Goal: Navigation & Orientation: Find specific page/section

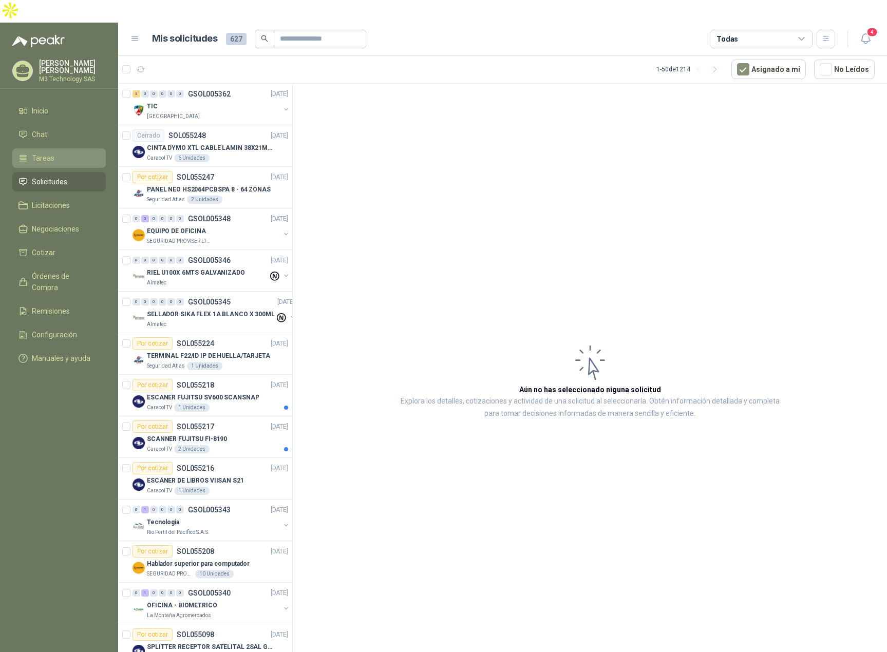
click at [41, 153] on span "Tareas" at bounding box center [43, 158] width 23 height 11
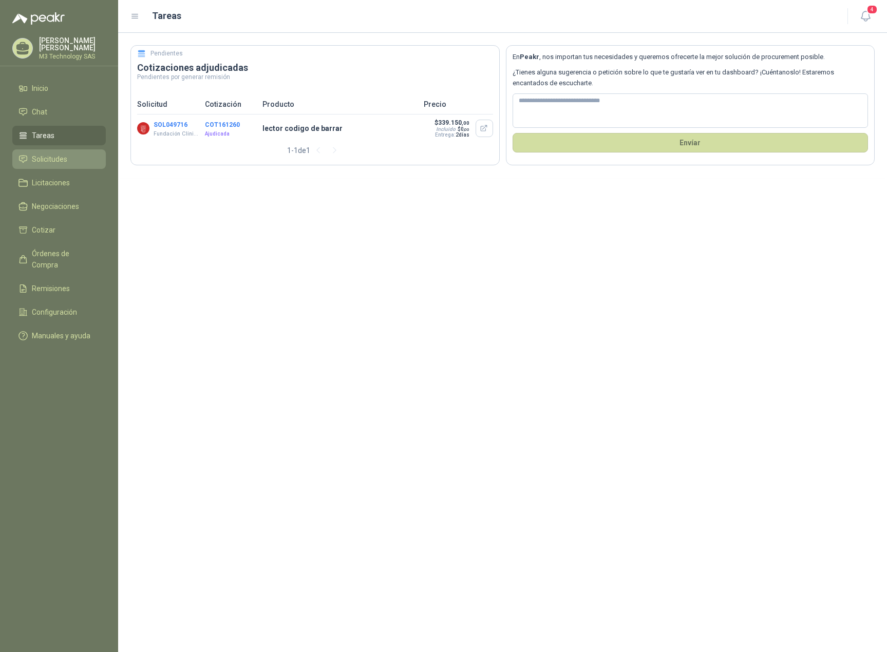
click at [65, 155] on span "Solicitudes" at bounding box center [49, 159] width 35 height 11
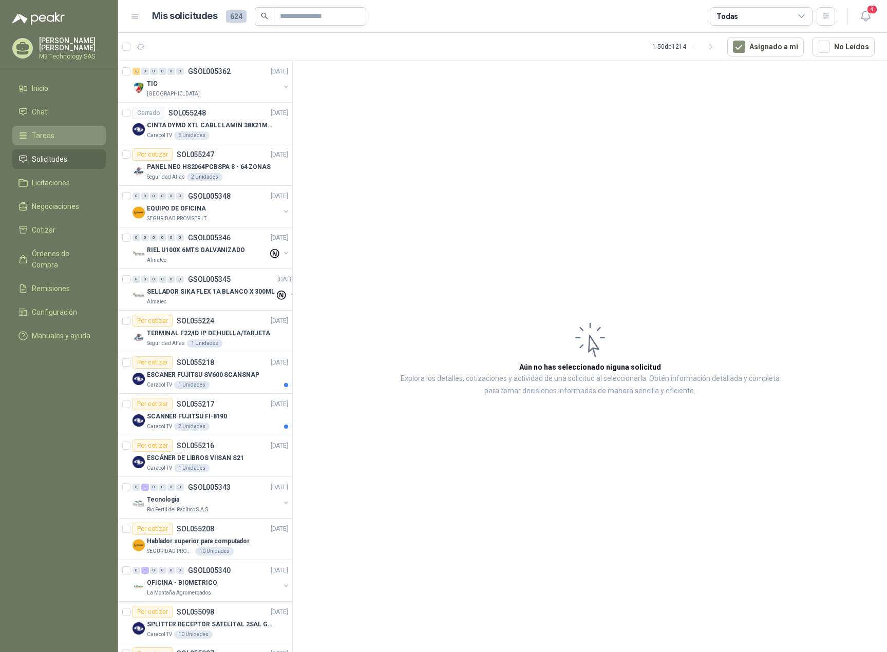
click at [49, 133] on span "Tareas" at bounding box center [43, 135] width 23 height 11
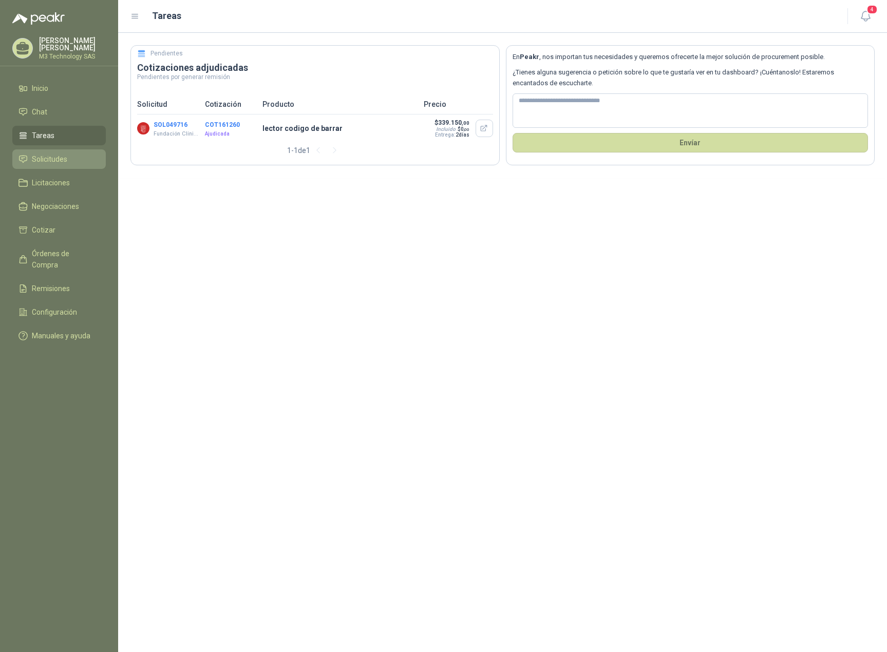
click at [63, 160] on span "Solicitudes" at bounding box center [49, 159] width 35 height 11
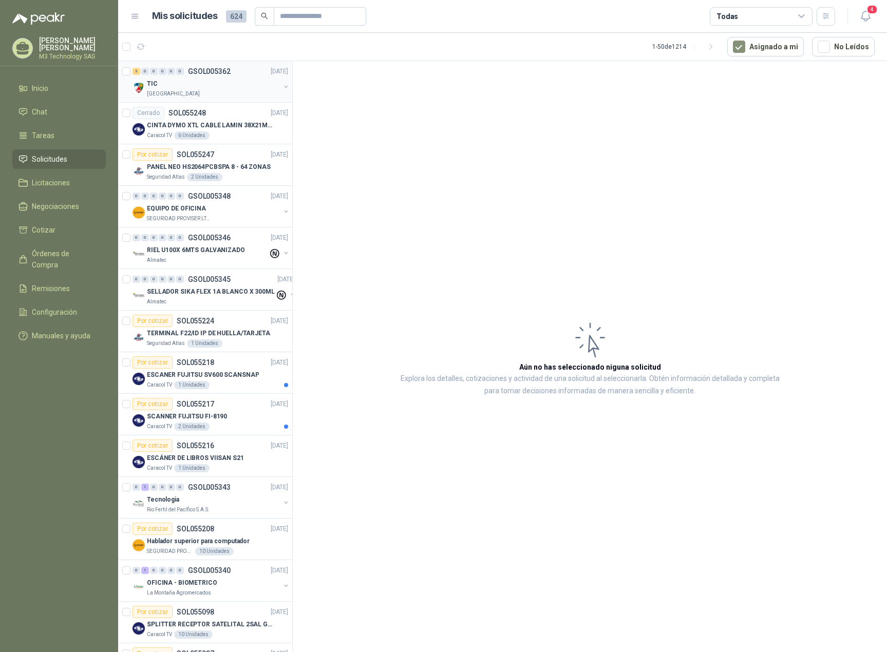
click at [214, 87] on div "TIC" at bounding box center [213, 84] width 133 height 12
